Goal: Find contact information: Find contact information

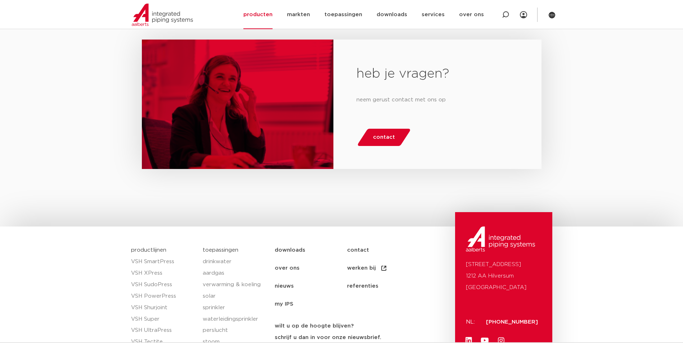
scroll to position [972, 0]
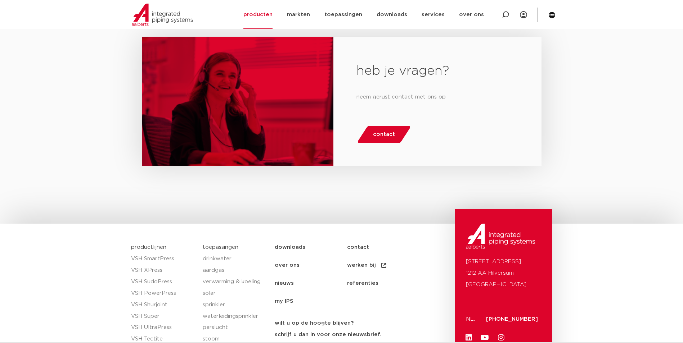
click at [383, 134] on span "contact" at bounding box center [384, 135] width 22 height 12
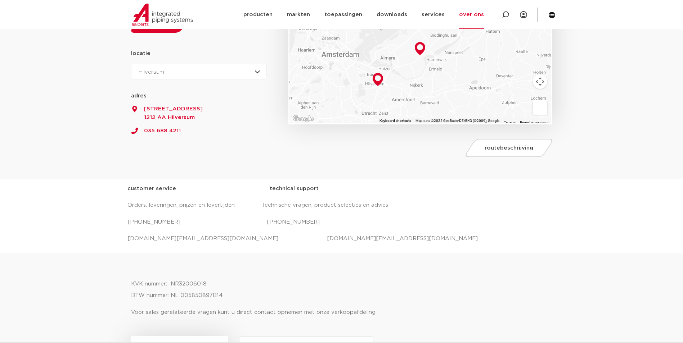
scroll to position [144, 0]
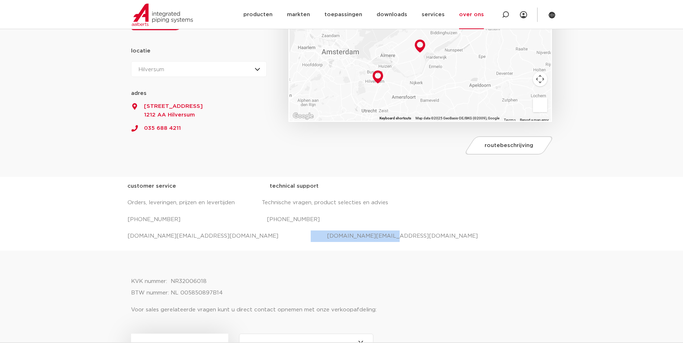
drag, startPoint x: 260, startPoint y: 236, endPoint x: 342, endPoint y: 235, distance: 81.7
click at [342, 235] on p "[DOMAIN_NAME][EMAIL_ADDRESS][DOMAIN_NAME] [DOMAIN_NAME][EMAIL_ADDRESS][DOMAIN_N…" at bounding box center [341, 237] width 428 height 12
copy p "[DOMAIN_NAME][EMAIL_ADDRESS][DOMAIN_NAME]"
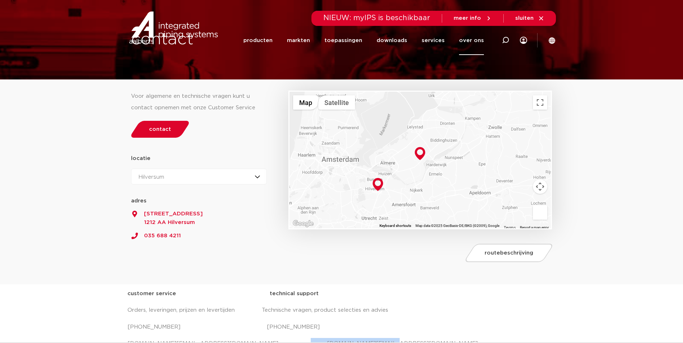
scroll to position [0, 0]
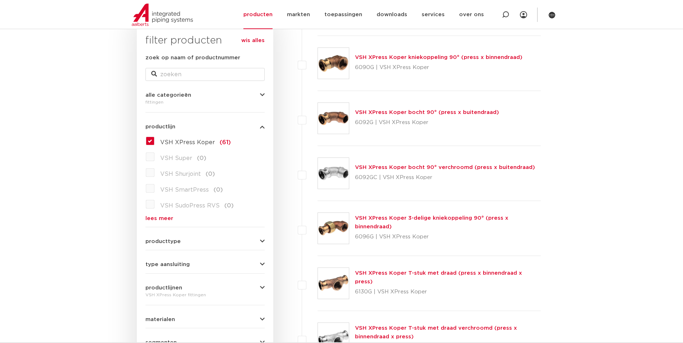
scroll to position [36, 0]
